Goal: Check status: Check status

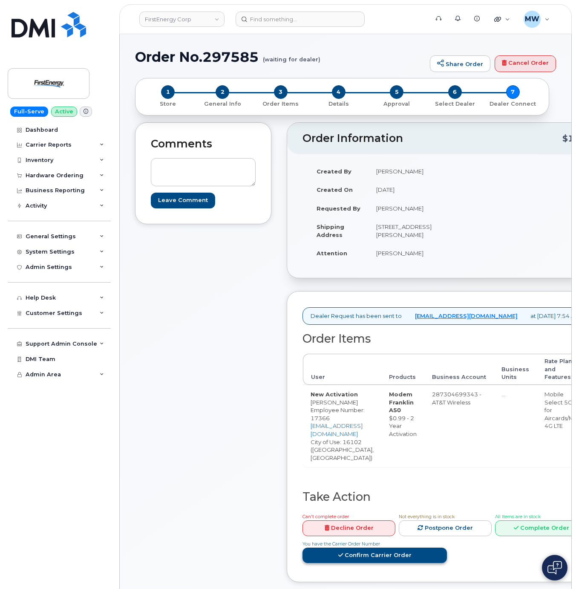
click at [447, 547] on link "Confirm Carrier Order" at bounding box center [374, 555] width 144 height 16
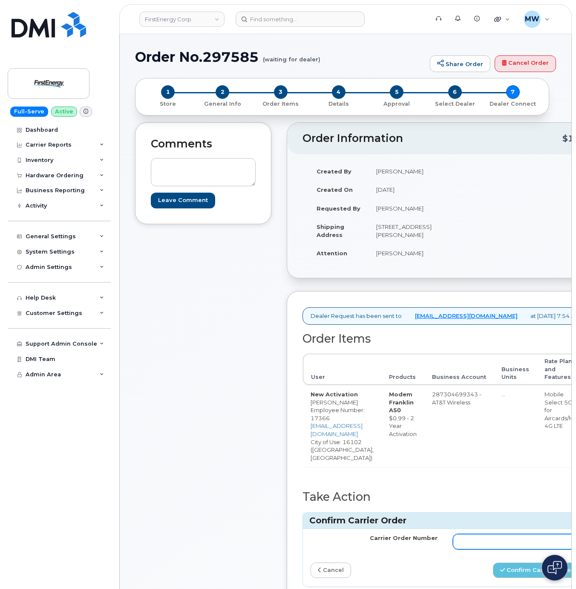
click at [484, 534] on input "Carrier Order Number" at bounding box center [516, 541] width 127 height 15
paste input "10-173351780249610"
type input "10-173351780249610"
click at [540, 565] on button "Confirm Carrier Order" at bounding box center [537, 570] width 88 height 16
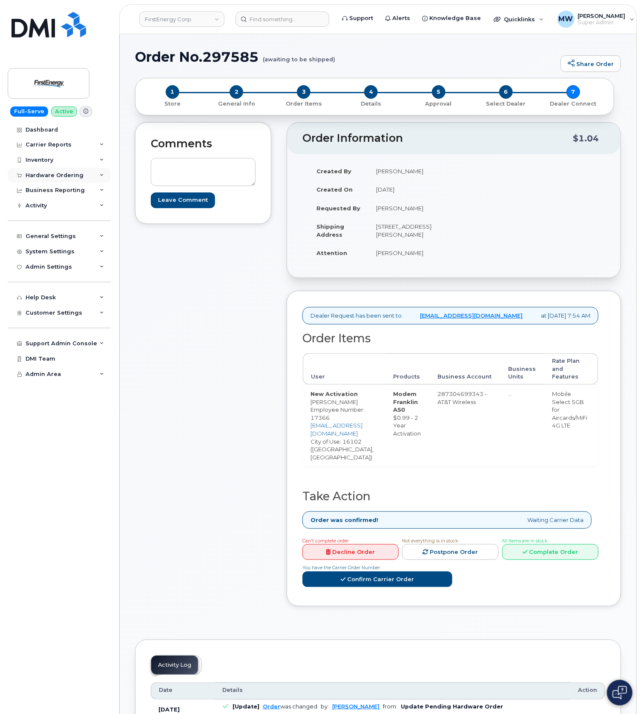
click at [50, 175] on div "Hardware Ordering" at bounding box center [55, 175] width 58 height 7
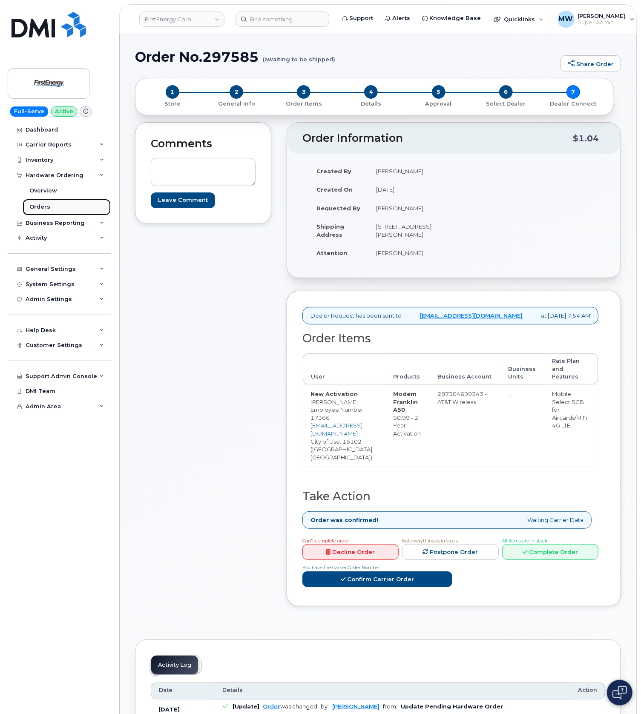
click at [46, 206] on div "Orders" at bounding box center [39, 207] width 21 height 8
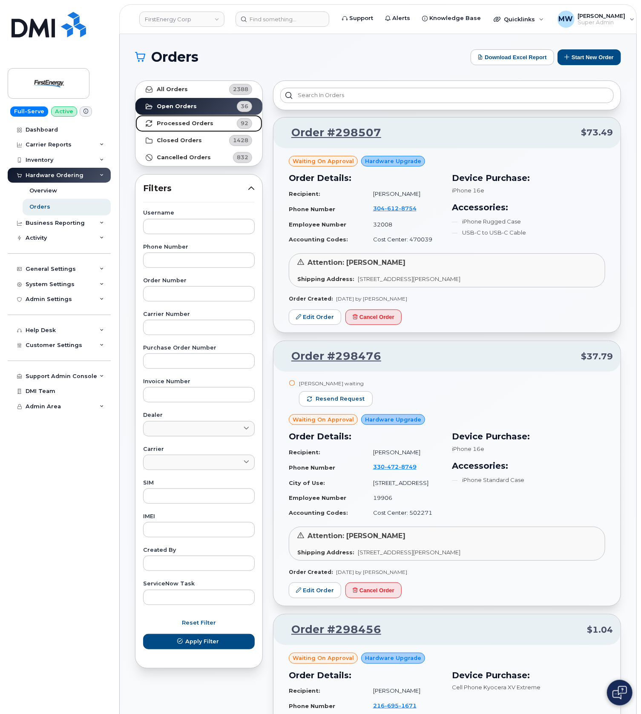
click at [215, 123] on link "Processed Orders 92" at bounding box center [198, 123] width 127 height 17
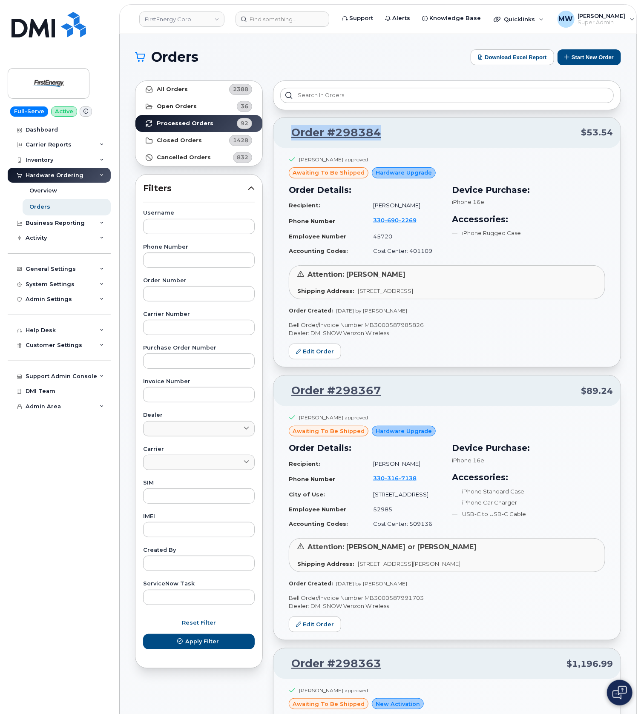
drag, startPoint x: 382, startPoint y: 132, endPoint x: 288, endPoint y: 144, distance: 94.0
click at [288, 144] on div "Order #298384 $53.54" at bounding box center [446, 133] width 347 height 31
drag, startPoint x: 342, startPoint y: 393, endPoint x: 276, endPoint y: 396, distance: 66.1
click at [276, 396] on div "Order #298367 $89.24" at bounding box center [446, 391] width 347 height 31
copy link "Order #298367"
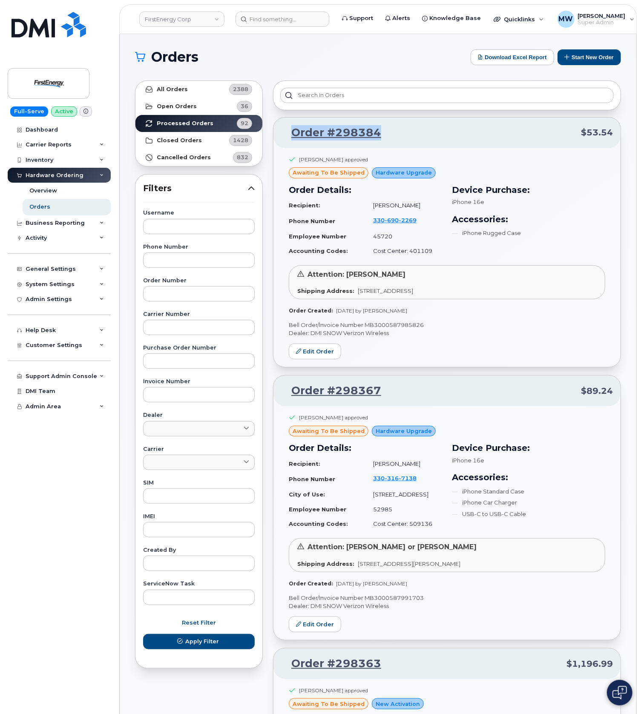
drag, startPoint x: 397, startPoint y: 137, endPoint x: 288, endPoint y: 138, distance: 108.6
click at [288, 138] on p "Order #298384 $53.54" at bounding box center [447, 132] width 332 height 15
copy link "Order #298384"
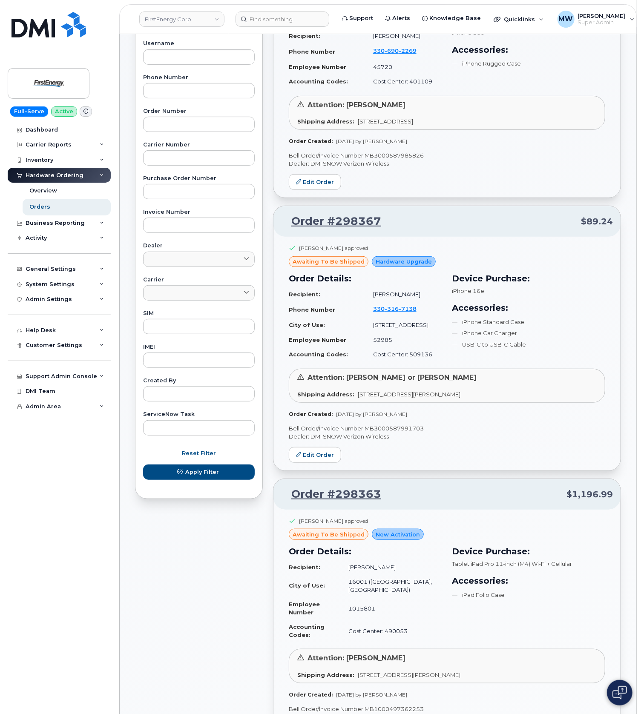
scroll to position [170, 0]
drag, startPoint x: 392, startPoint y: 223, endPoint x: 288, endPoint y: 242, distance: 105.2
click at [290, 227] on p "Order #298367 $89.24" at bounding box center [447, 220] width 332 height 15
copy link "Order #298367"
drag, startPoint x: 401, startPoint y: 494, endPoint x: 291, endPoint y: 501, distance: 110.1
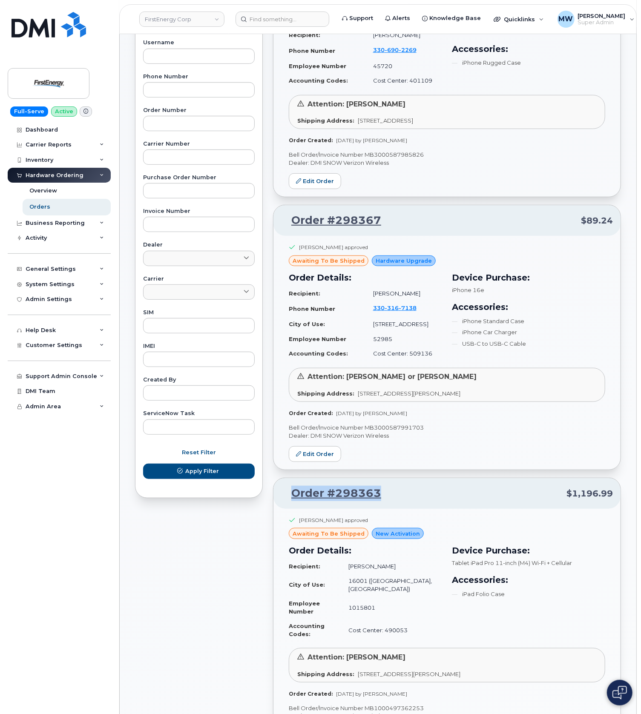
click at [285, 499] on p "Order #298363 $1,196.99" at bounding box center [447, 493] width 332 height 15
copy link "Order #298363"
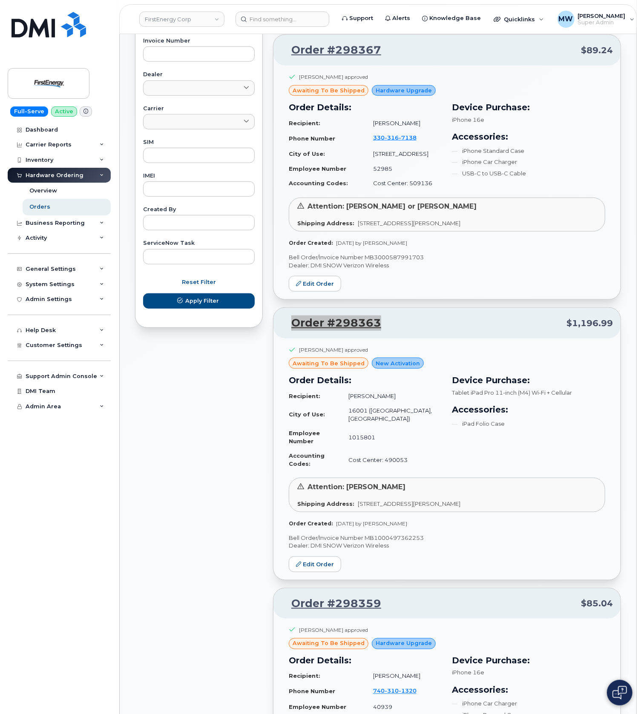
scroll to position [454, 0]
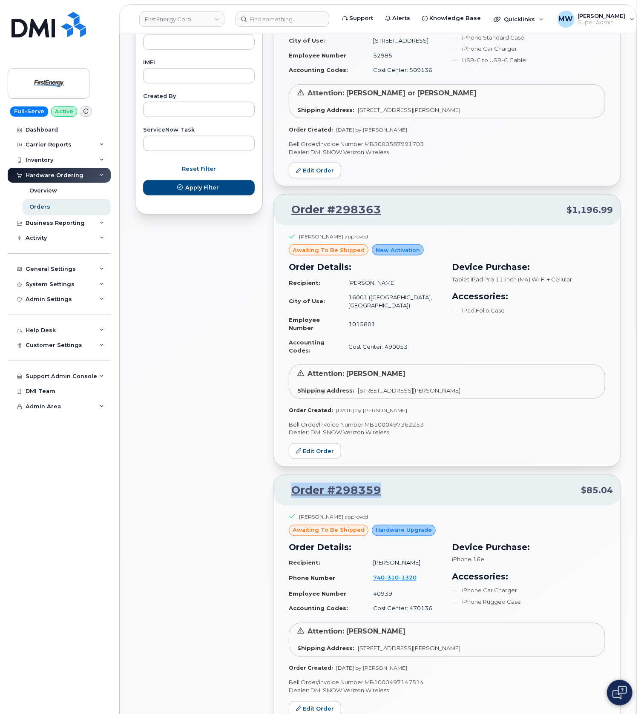
drag, startPoint x: 399, startPoint y: 465, endPoint x: 290, endPoint y: 472, distance: 109.2
click at [291, 483] on p "Order #298359 $85.04" at bounding box center [447, 490] width 332 height 15
copy link "Order #298359"
